Goal: Task Accomplishment & Management: Manage account settings

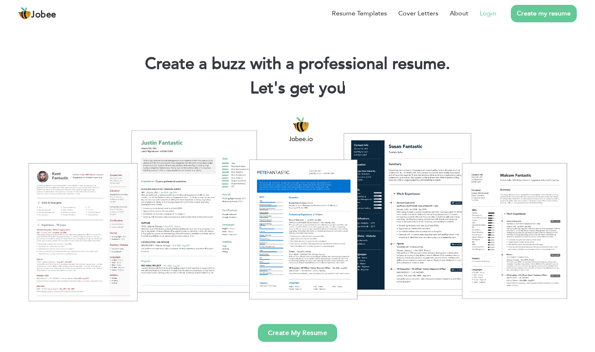
click at [486, 11] on link "Login" at bounding box center [488, 14] width 17 height 10
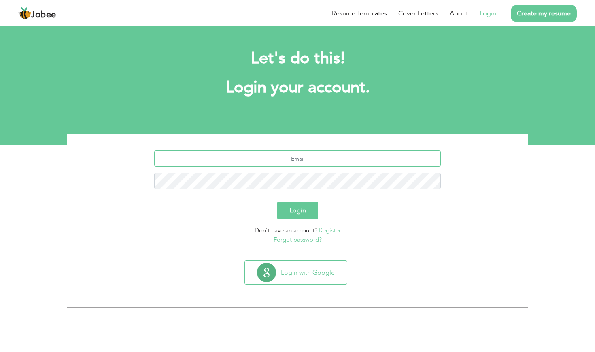
type input "[EMAIL_ADDRESS][DOMAIN_NAME]"
click at [292, 211] on button "Login" at bounding box center [297, 210] width 41 height 18
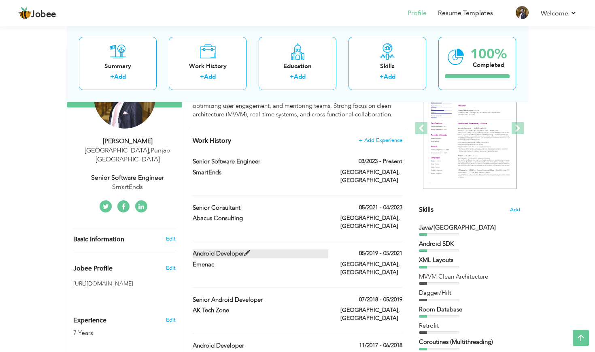
scroll to position [107, 0]
click at [167, 234] on link "Edit" at bounding box center [171, 237] width 10 height 7
type input "Ameer"
type input "[PERSON_NAME]"
type input "[PHONE_NUMBER]"
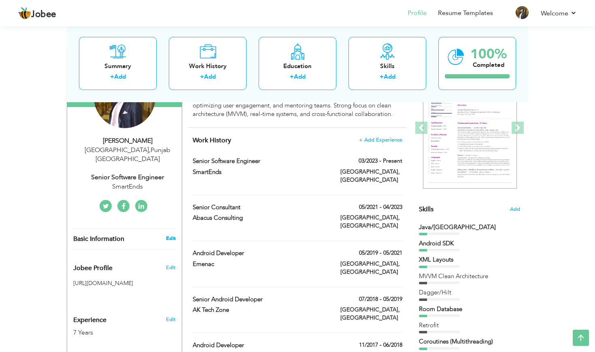
select select "number:166"
type input "[GEOGRAPHIC_DATA]"
select select "number:9"
type input "SmartEnds"
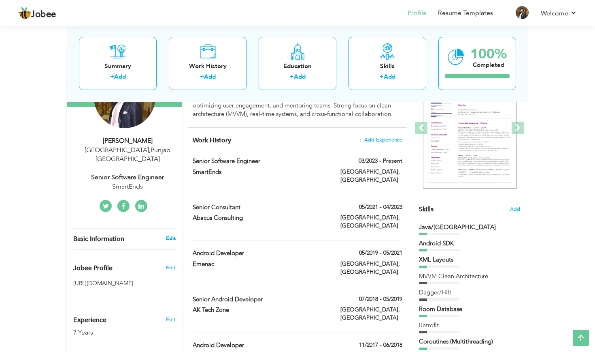
type input "Senior Software Engineer"
type input "https://pk.linkedin.com/in/ameerhassan007"
type input "https://facebook.com/ameerhassan007"
type input "https://twitter.com/ameerhassan007"
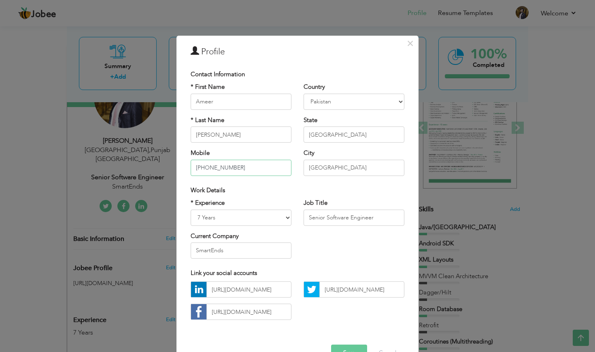
drag, startPoint x: 205, startPoint y: 166, endPoint x: 240, endPoint y: 165, distance: 35.6
click at [250, 168] on input "+923234800044" at bounding box center [241, 167] width 101 height 16
click at [410, 47] on span "×" at bounding box center [410, 43] width 7 height 15
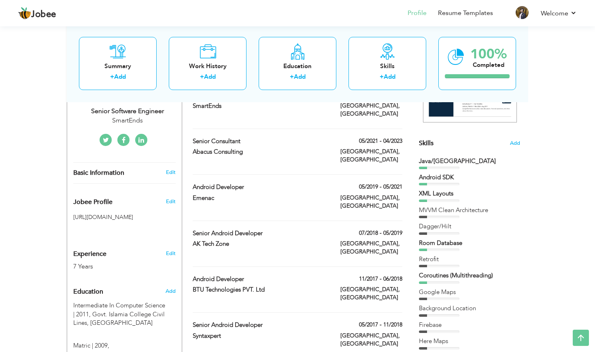
scroll to position [174, 0]
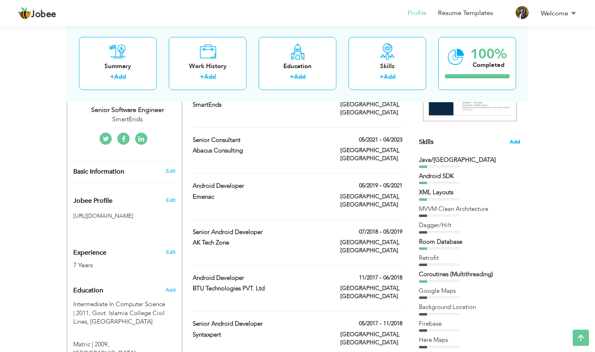
click at [518, 138] on span "Add" at bounding box center [515, 142] width 11 height 8
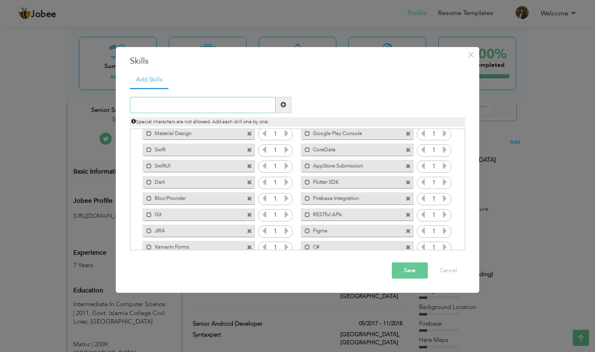
scroll to position [117, 0]
click at [443, 180] on icon at bounding box center [444, 180] width 7 height 7
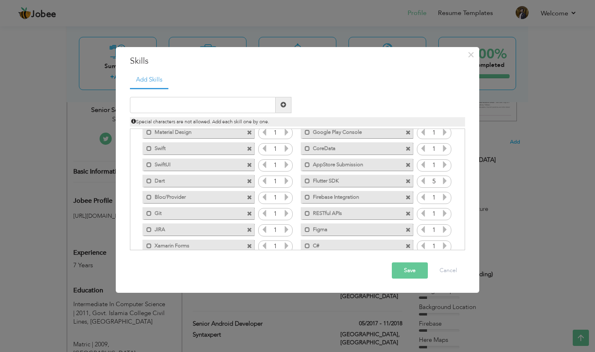
click at [443, 180] on icon at bounding box center [444, 180] width 7 height 7
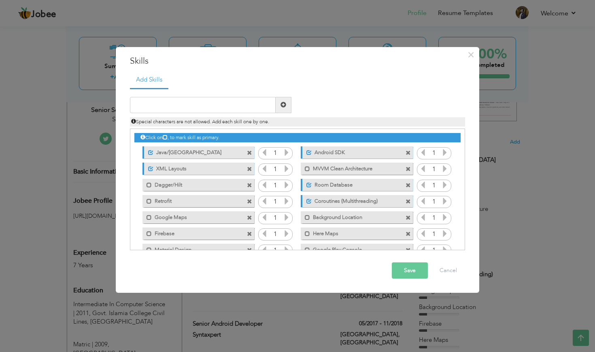
scroll to position [0, 0]
click at [445, 271] on button "Cancel" at bounding box center [449, 270] width 34 height 16
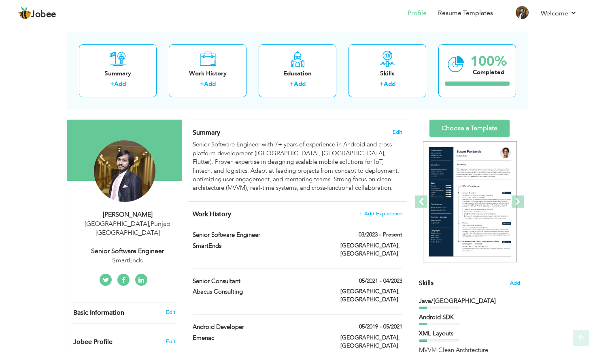
scroll to position [32, 0]
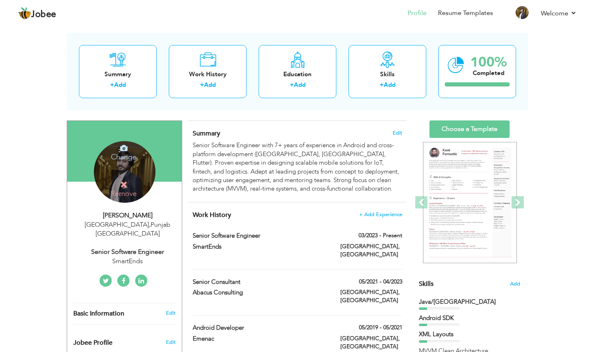
click at [121, 150] on icon at bounding box center [123, 147] width 7 height 7
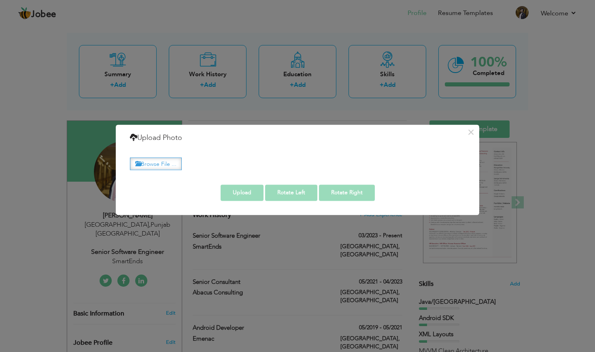
click at [168, 161] on label "Browse File ..." at bounding box center [156, 163] width 52 height 13
click at [0, 0] on input "Browse File ..." at bounding box center [0, 0] width 0 height 0
click at [471, 136] on button "×" at bounding box center [471, 132] width 13 height 13
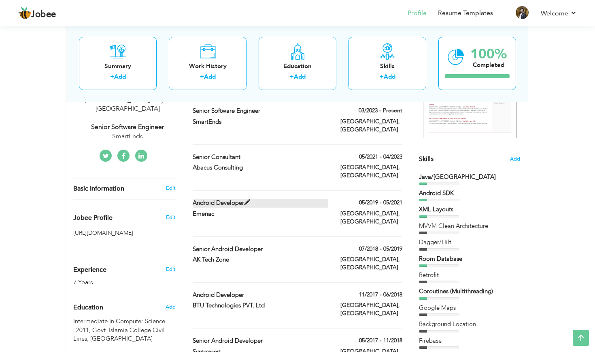
scroll to position [158, 0]
